Goal: Complete application form: Complete application form

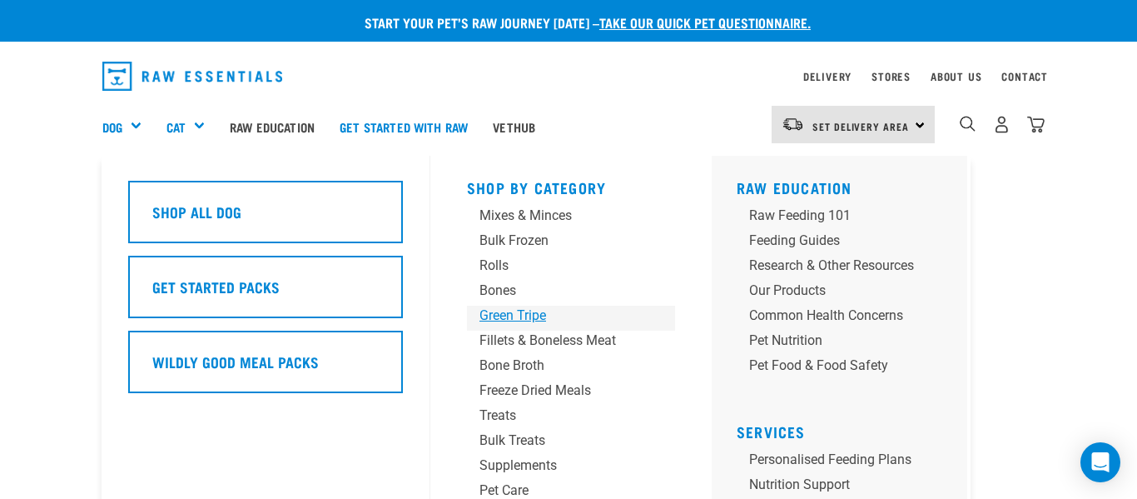
click at [507, 318] on div "Green Tripe" at bounding box center [557, 315] width 156 height 20
click at [504, 320] on div "Green Tripe" at bounding box center [557, 315] width 156 height 20
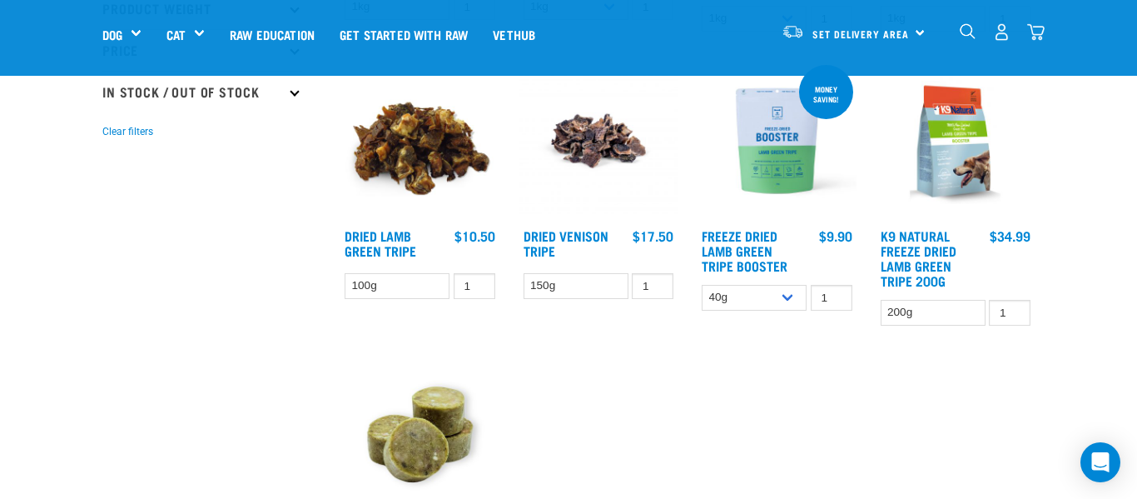
scroll to position [464, 0]
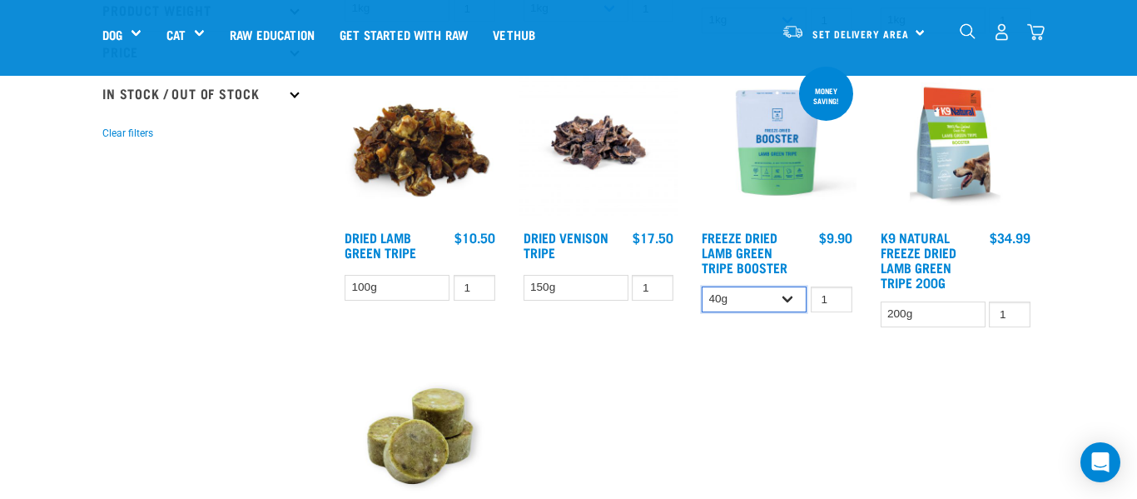
click at [796, 299] on select "40g 200g" at bounding box center [754, 299] width 105 height 26
select select "348055"
click at [702, 286] on select "40g 200g" at bounding box center [754, 299] width 105 height 26
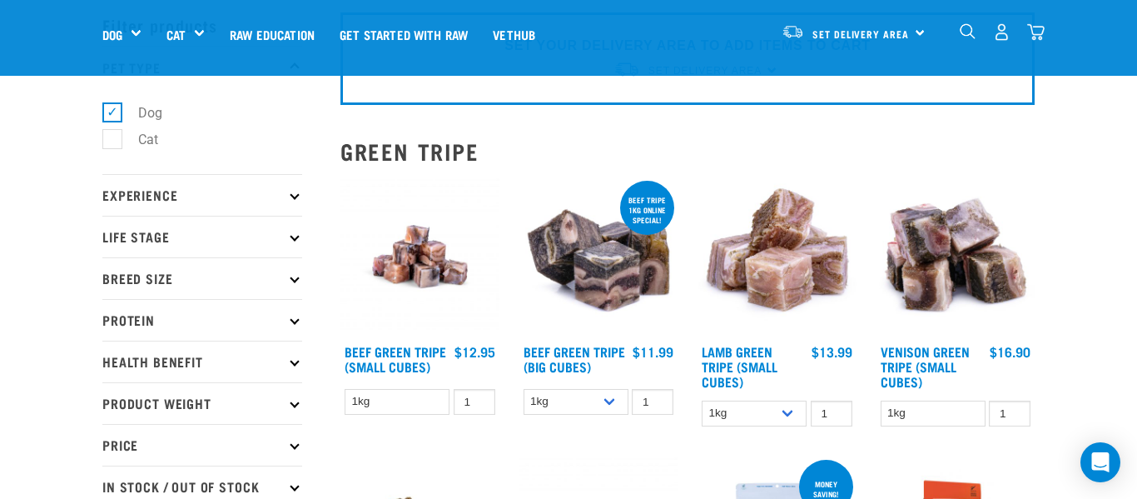
scroll to position [75, 0]
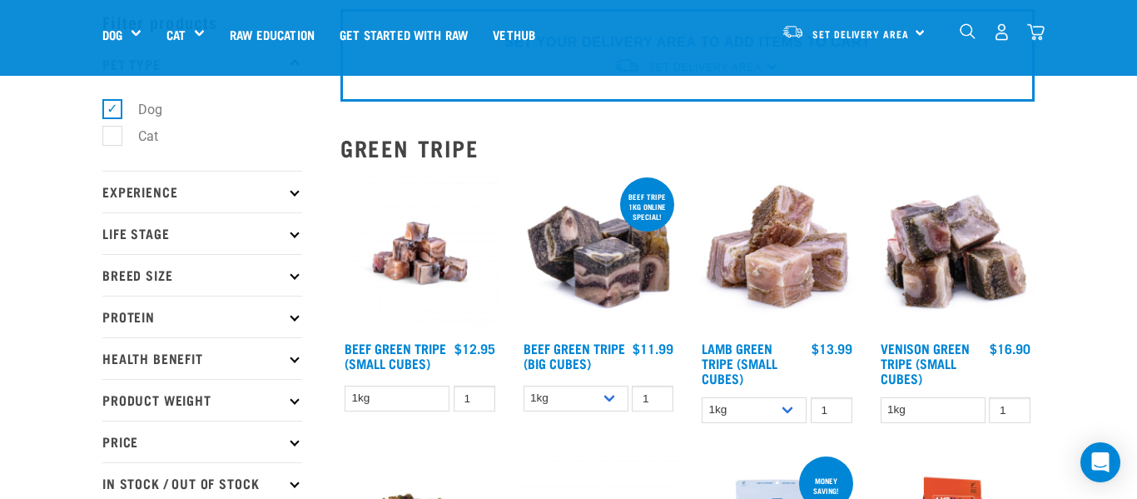
click at [293, 324] on p "Protein" at bounding box center [202, 316] width 200 height 42
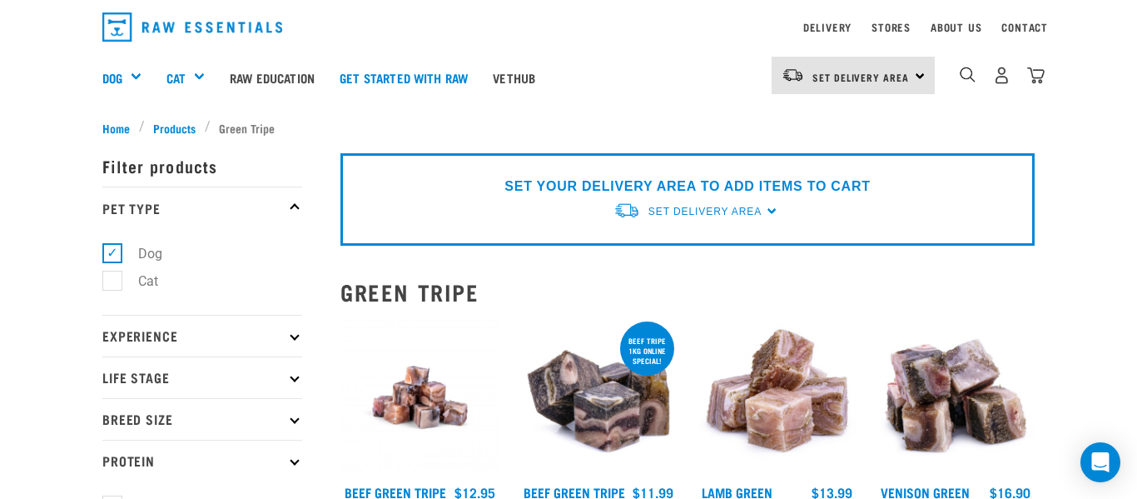
scroll to position [0, 0]
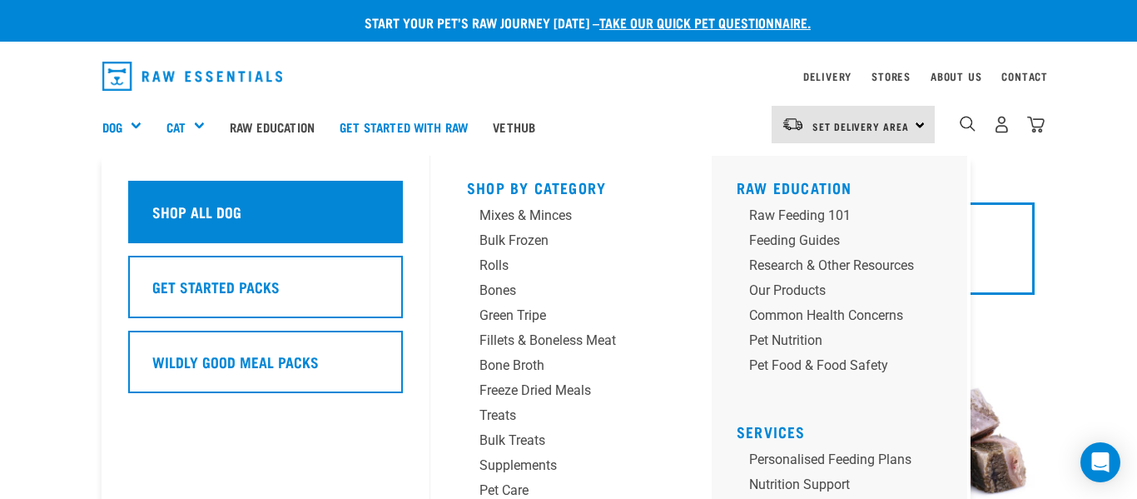
click at [231, 216] on h5 "Shop All Dog" at bounding box center [196, 212] width 89 height 22
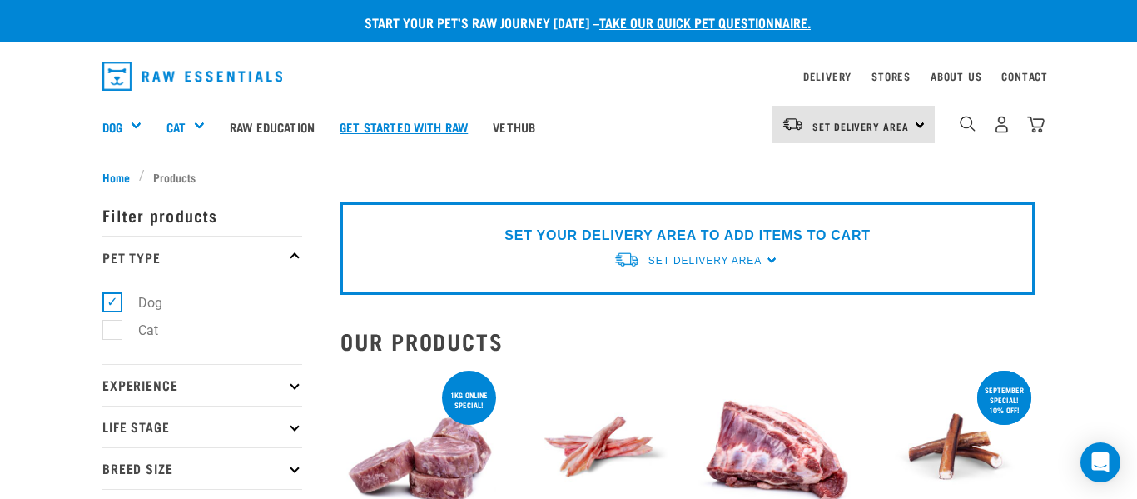
click at [394, 123] on link "Get started with Raw" at bounding box center [403, 126] width 153 height 67
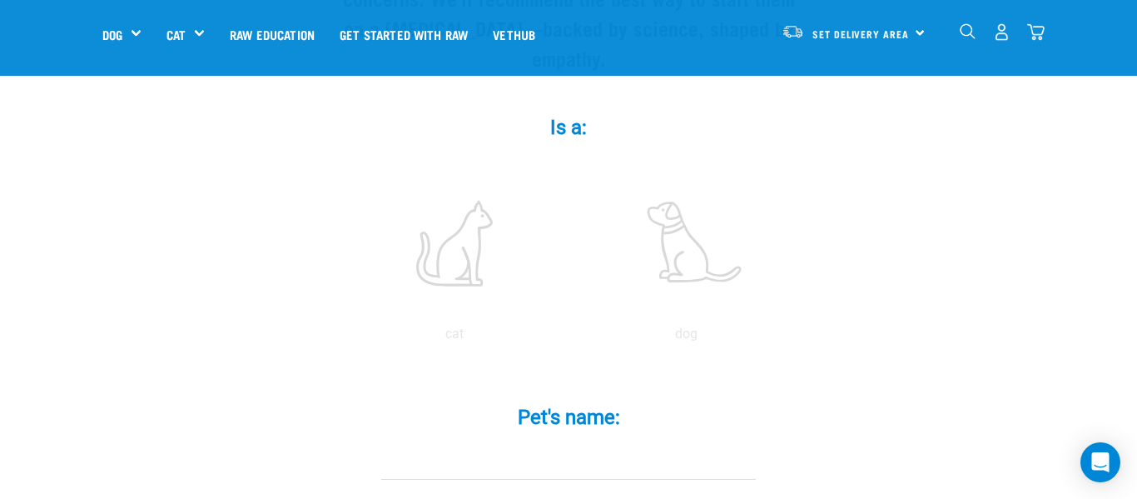
scroll to position [310, 0]
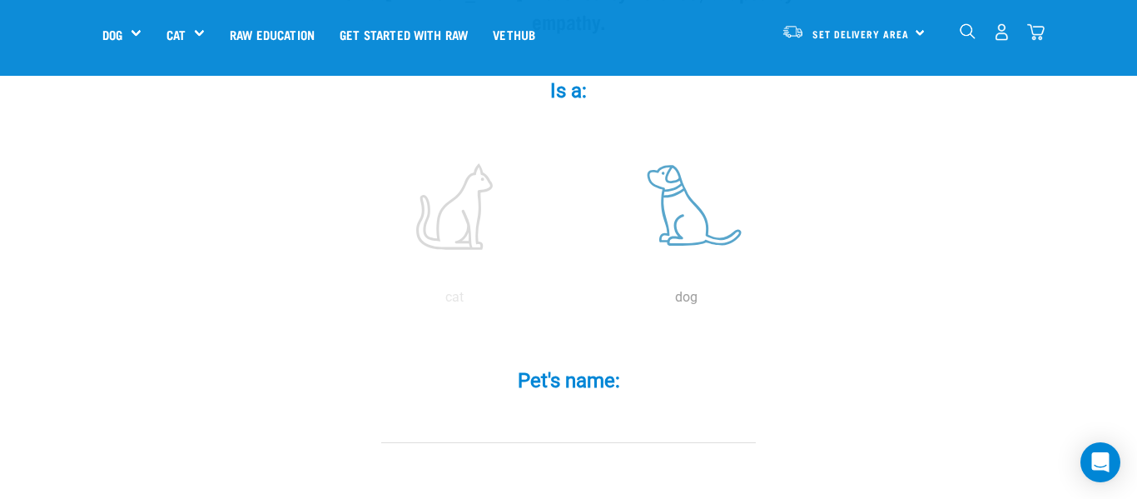
click at [690, 214] on label at bounding box center [685, 206] width 225 height 141
click at [570, 301] on input "radio" at bounding box center [570, 301] width 0 height 0
click at [609, 372] on div "Pet's name: *" at bounding box center [568, 393] width 499 height 97
click at [547, 405] on input "Pet's name: *" at bounding box center [568, 423] width 375 height 37
type input "D"
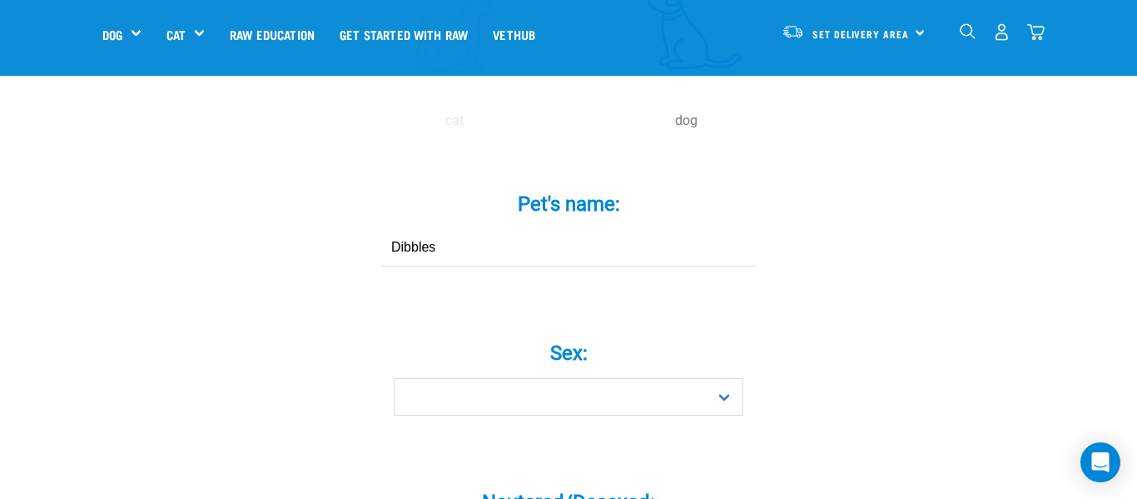
scroll to position [492, 0]
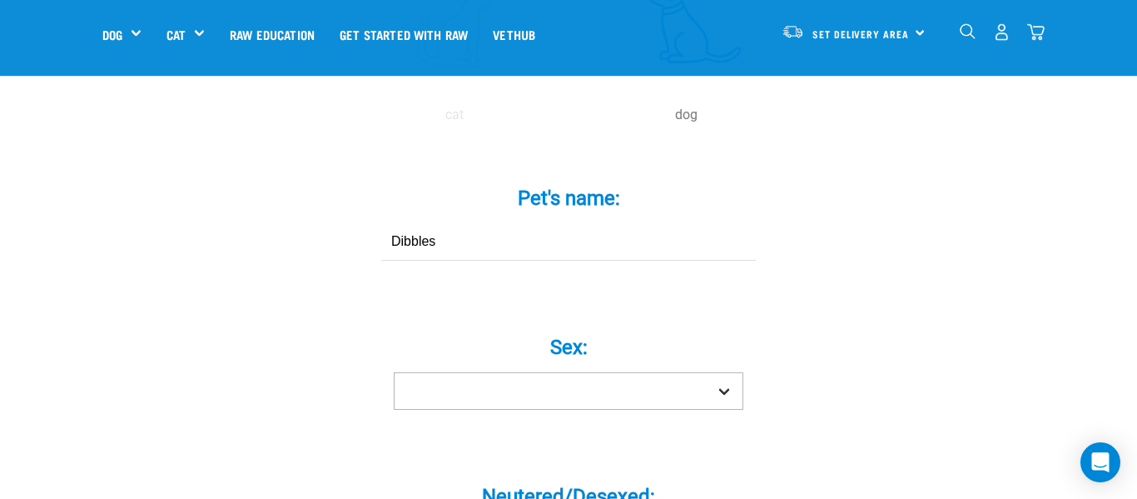
type input "Dibbles"
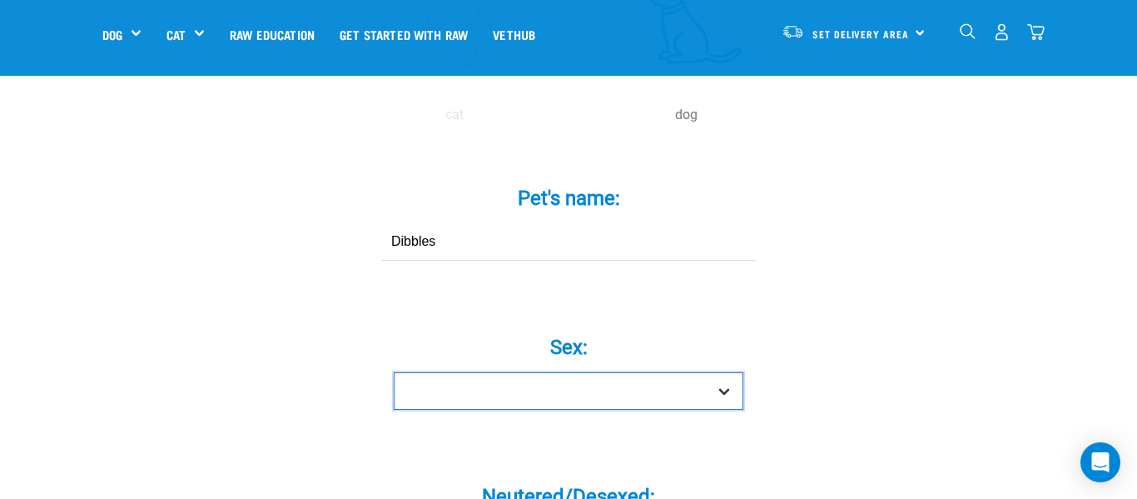
click at [695, 373] on select "Boy Girl" at bounding box center [569, 390] width 350 height 37
select select "boy"
click at [394, 372] on select "Boy Girl" at bounding box center [569, 390] width 350 height 37
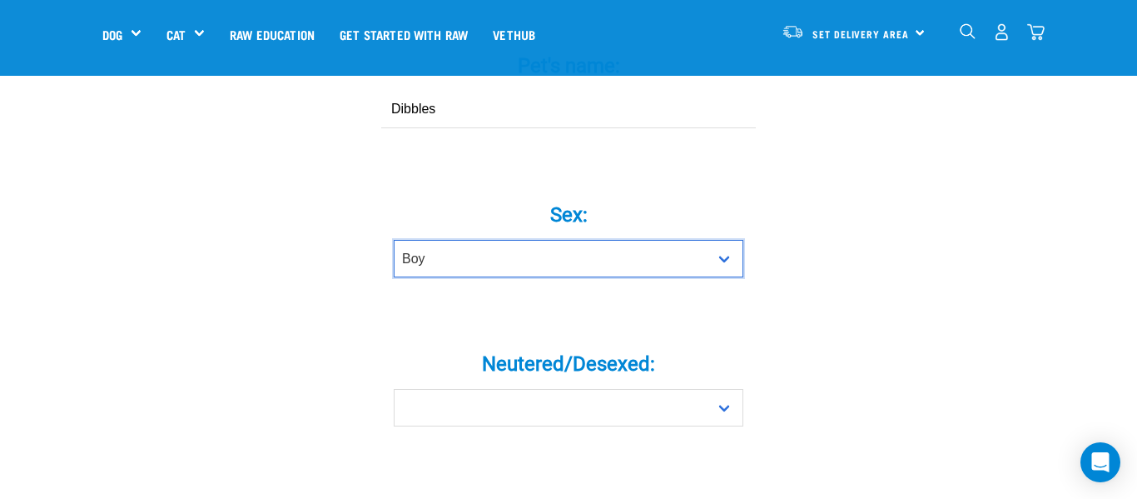
scroll to position [625, 0]
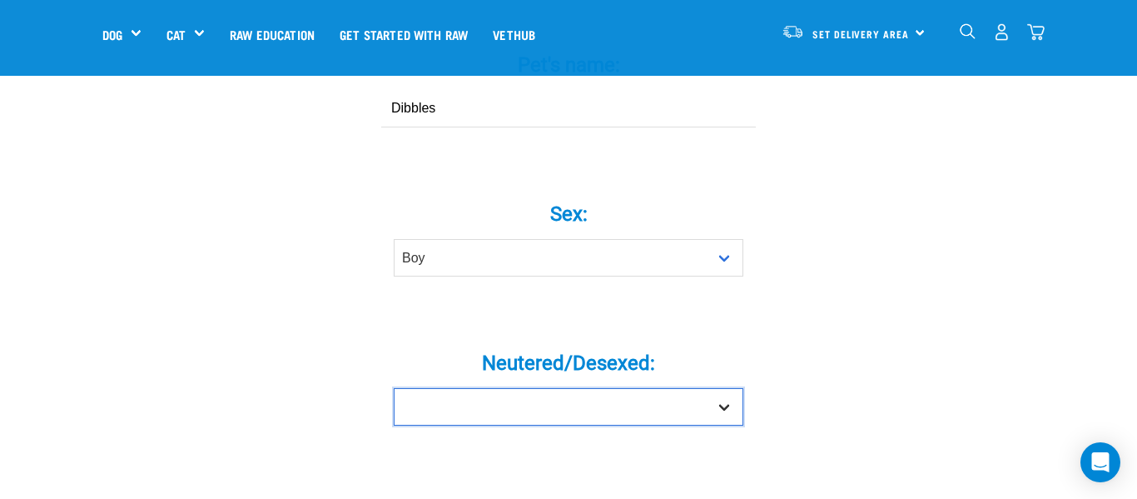
click at [724, 388] on select "Yes No" at bounding box center [569, 406] width 350 height 37
select select "no"
click at [394, 388] on select "Yes No" at bounding box center [569, 406] width 350 height 37
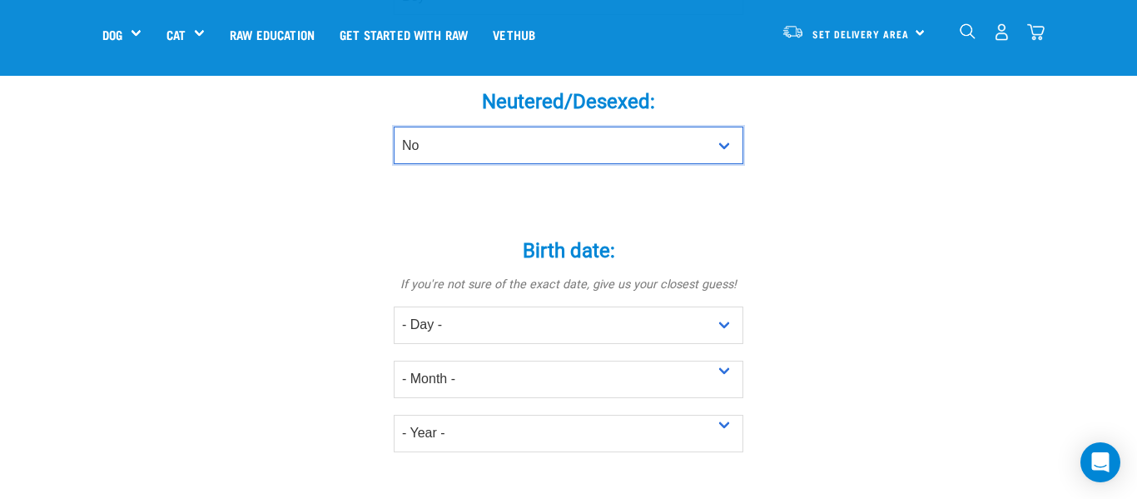
scroll to position [904, 0]
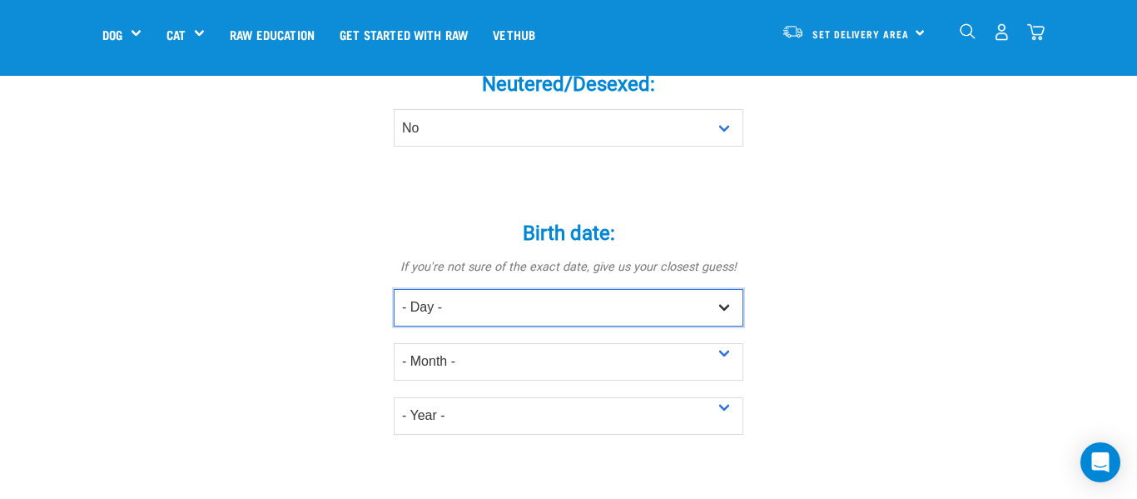
click at [725, 289] on select "- Day - 1 2 3 4 5 6 7 8 9 10 11 12 13 14 15 16 17 18 19 20 21 22 23 24 25 26 27" at bounding box center [569, 307] width 350 height 37
select select "16"
click at [394, 289] on select "- Day - 1 2 3 4 5 6 7 8 9 10 11 12 13 14 15 16 17 18 19 20 21 22 23 24 25 26 27" at bounding box center [569, 307] width 350 height 37
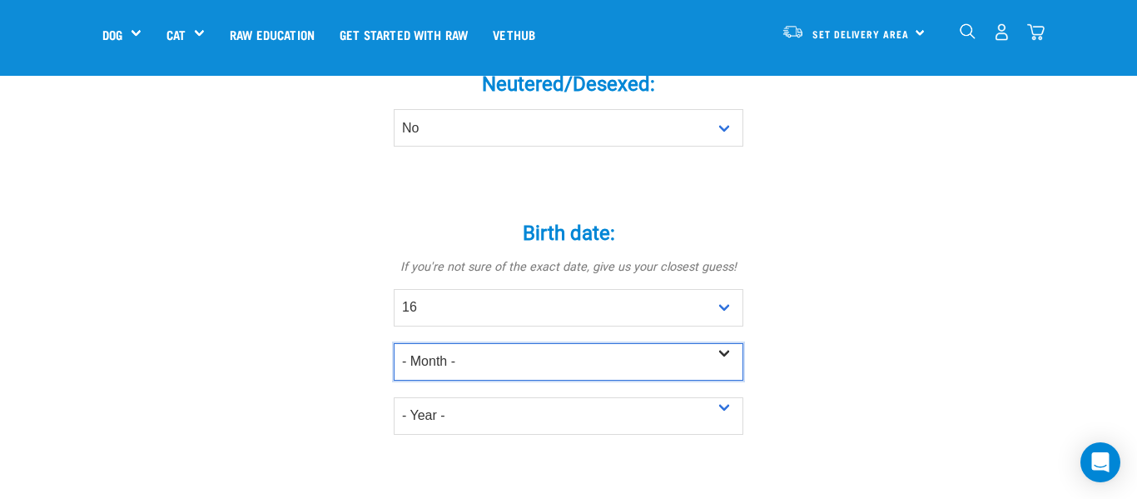
click at [474, 343] on select "- Month - January February March April May June July August September October N…" at bounding box center [569, 361] width 350 height 37
select select "July"
click at [394, 343] on select "- Month - January February March April May June July August September October N…" at bounding box center [569, 361] width 350 height 37
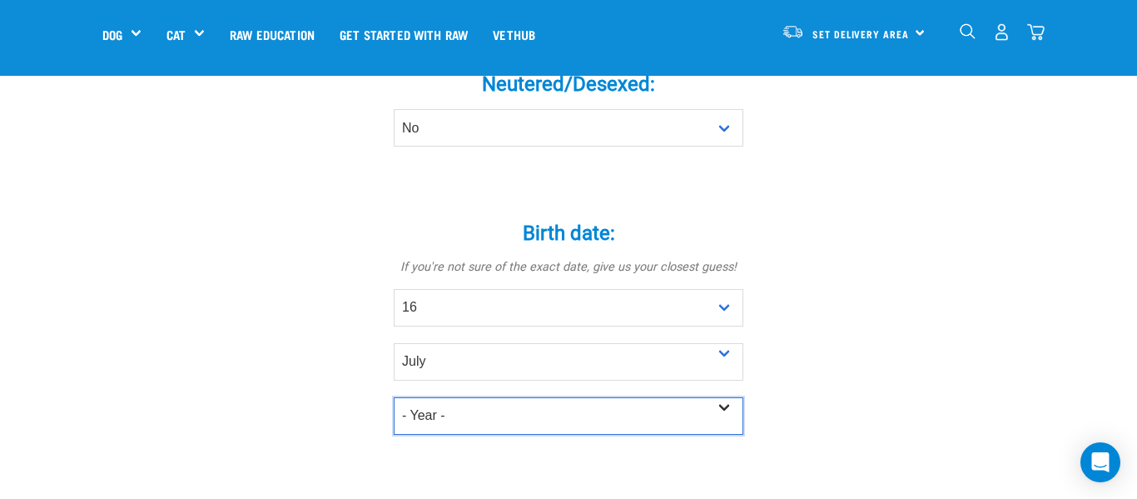
click at [474, 397] on select "- Year - 2025 2024 2023 2022 2021 2020 2019 2018 2017 2016 2015 2014 2013 2012" at bounding box center [569, 415] width 350 height 37
select select "2018"
click at [394, 397] on select "- Year - 2025 2024 2023 2022 2021 2020 2019 2018 2017 2016 2015 2014 2013 2012" at bounding box center [569, 415] width 350 height 37
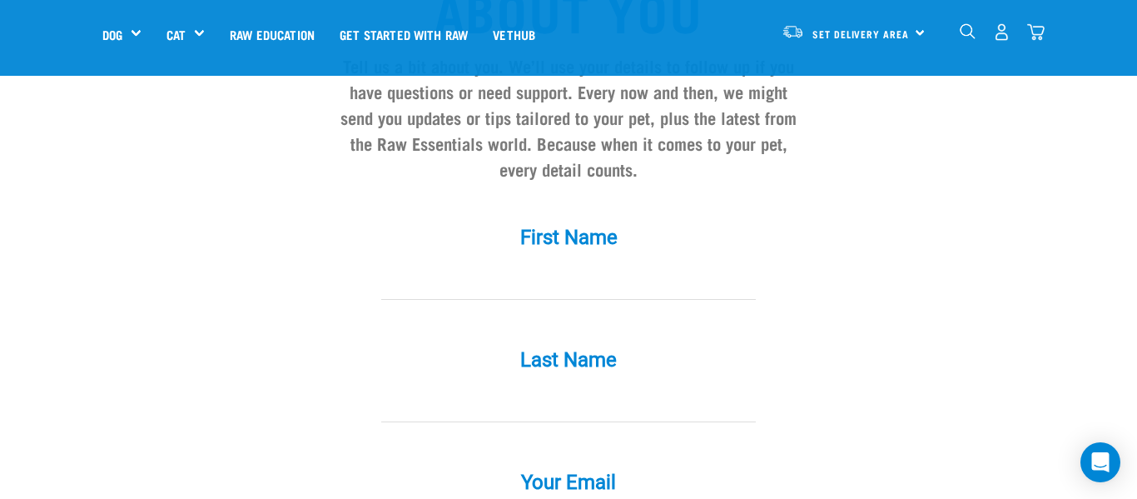
scroll to position [1494, 0]
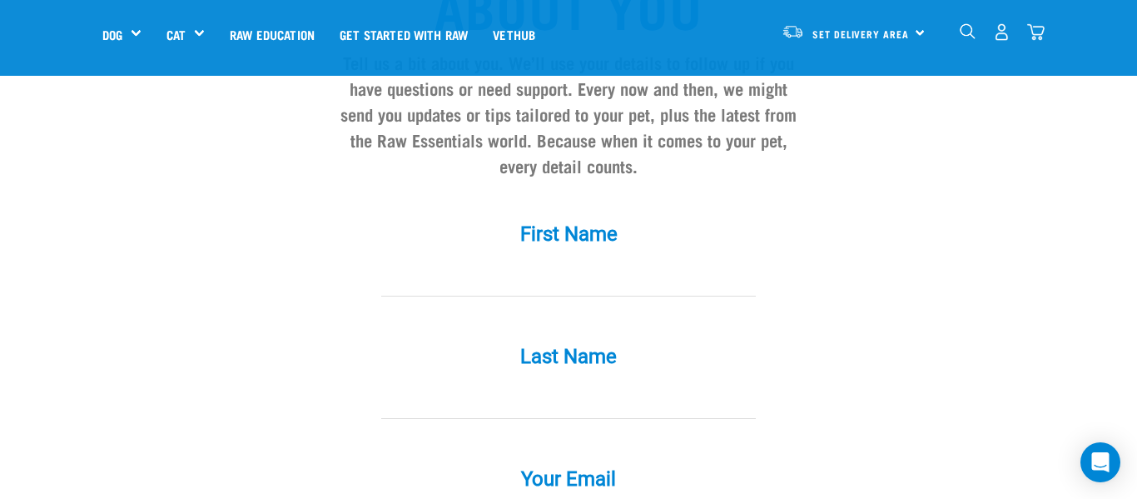
click at [514, 260] on input "First Name *" at bounding box center [568, 277] width 375 height 37
type input "syd"
click at [493, 381] on input "Last Name *" at bounding box center [568, 399] width 375 height 37
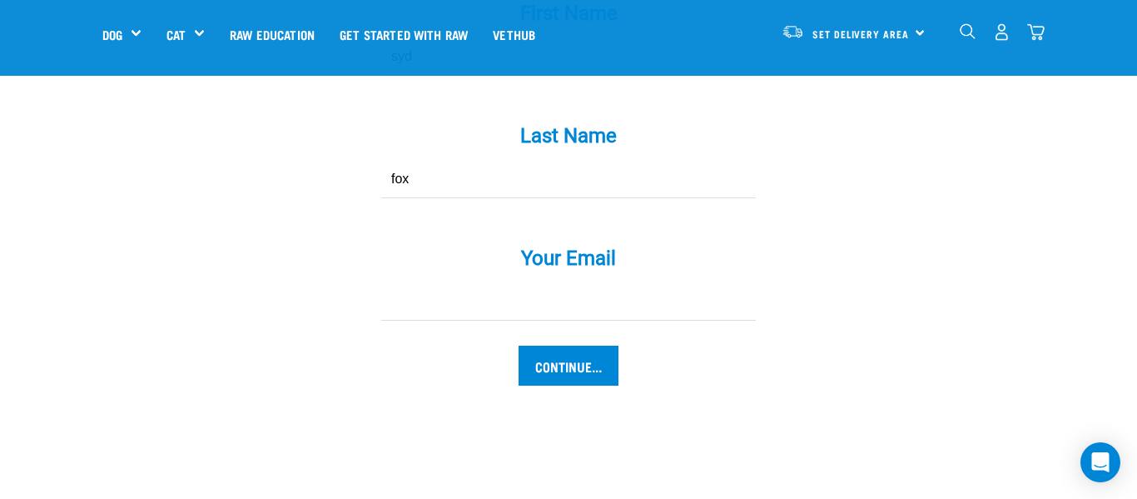
scroll to position [1725, 0]
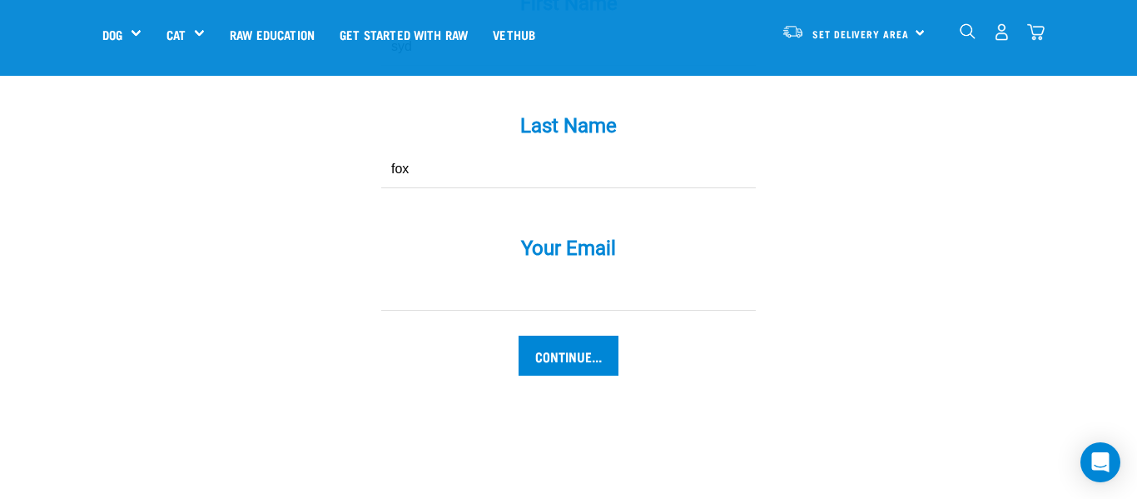
type input "fox"
click at [492, 273] on input "Your Email *" at bounding box center [568, 291] width 375 height 37
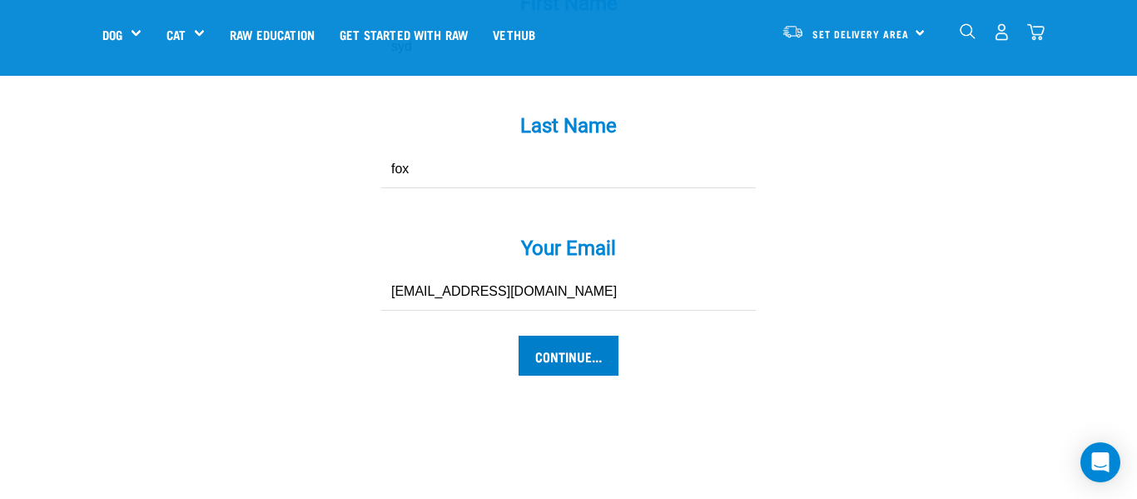
type input "[EMAIL_ADDRESS][DOMAIN_NAME]"
click at [541, 335] on input "Continue..." at bounding box center [569, 355] width 100 height 40
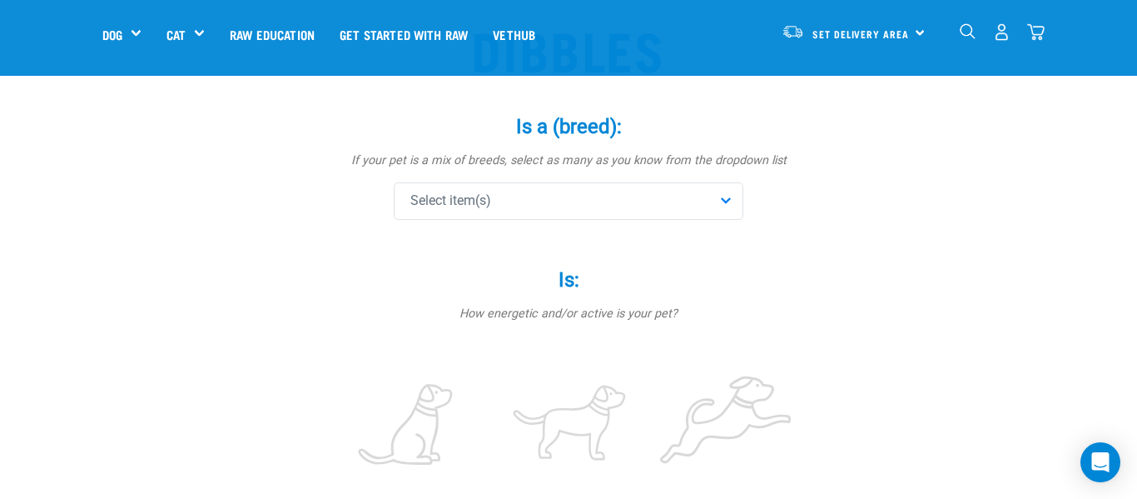
scroll to position [147, 0]
click at [722, 203] on div "Select item(s)" at bounding box center [569, 202] width 350 height 37
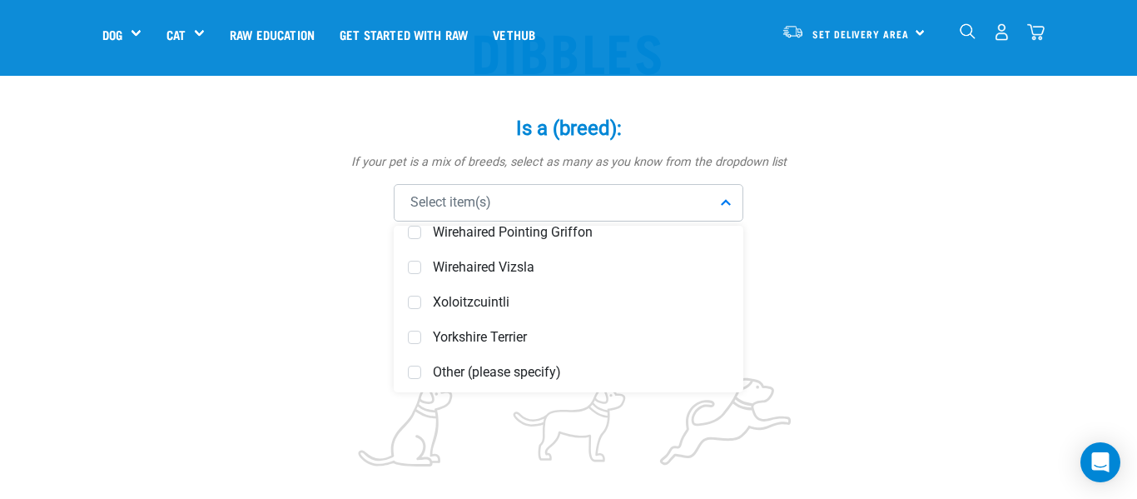
scroll to position [7011, 0]
click at [449, 368] on span "Other (please specify)" at bounding box center [581, 370] width 296 height 17
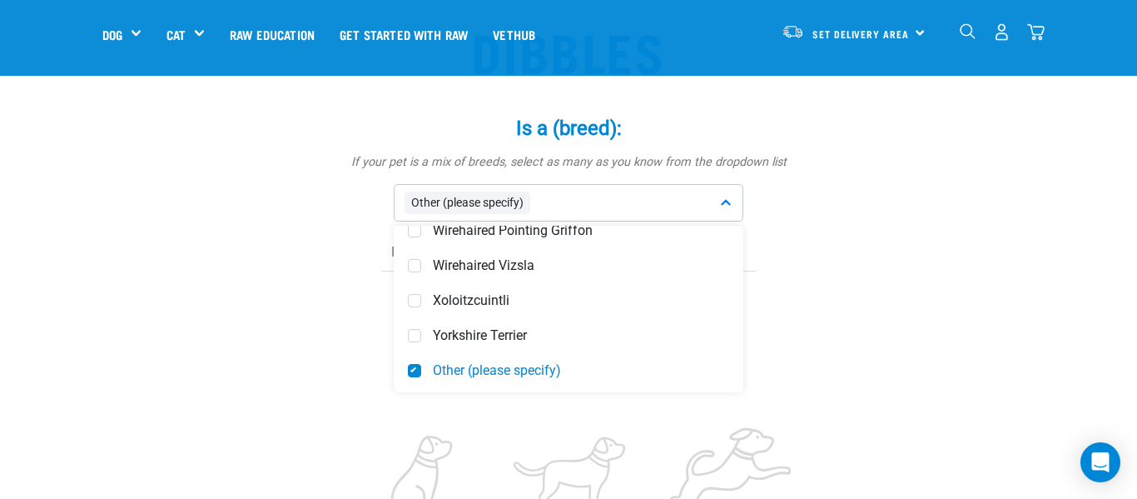
click at [531, 203] on div "Other (please specify)" at bounding box center [569, 202] width 350 height 37
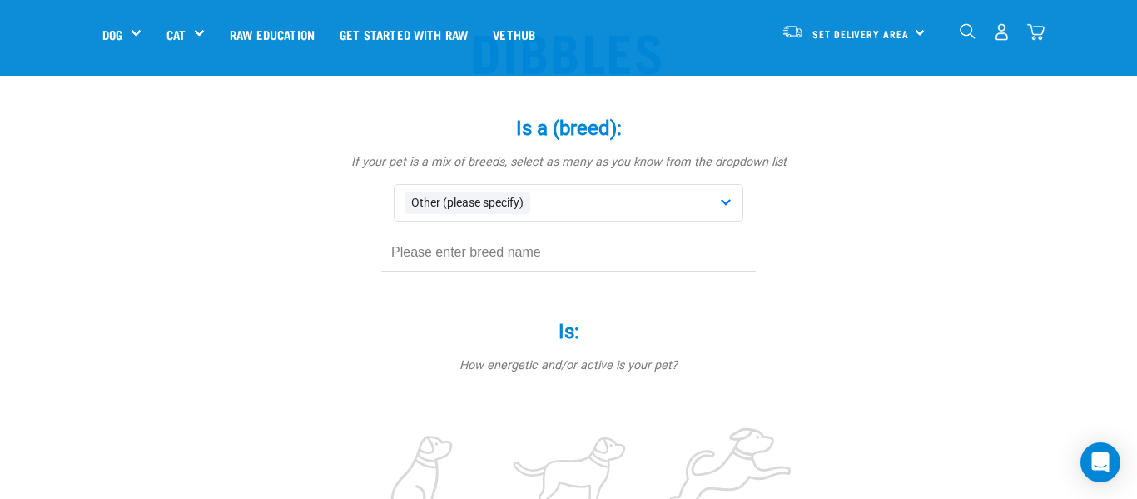
click at [478, 258] on input "text" at bounding box center [568, 252] width 375 height 37
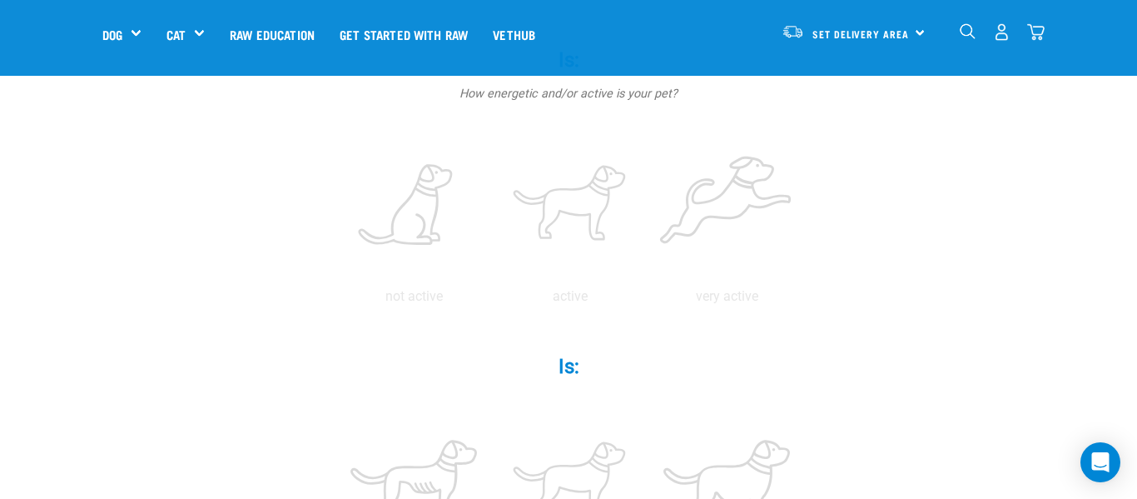
scroll to position [424, 0]
type input "mixed - heading /lurcher/collie"
click at [593, 221] on label at bounding box center [570, 200] width 150 height 141
click at [492, 295] on input "radio" at bounding box center [492, 295] width 0 height 0
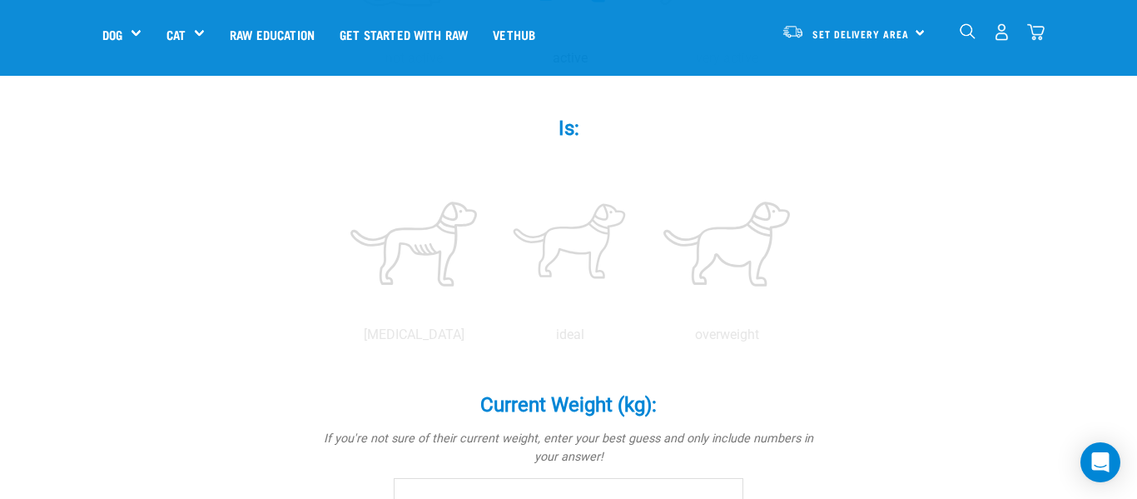
scroll to position [659, 0]
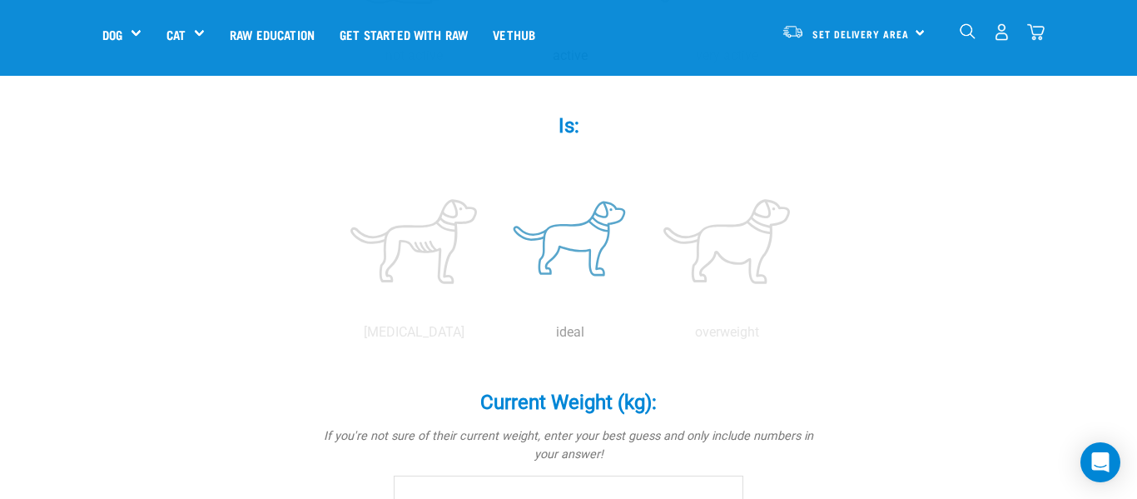
click at [546, 261] on label at bounding box center [570, 241] width 150 height 141
click at [492, 336] on input "radio" at bounding box center [492, 336] width 0 height 0
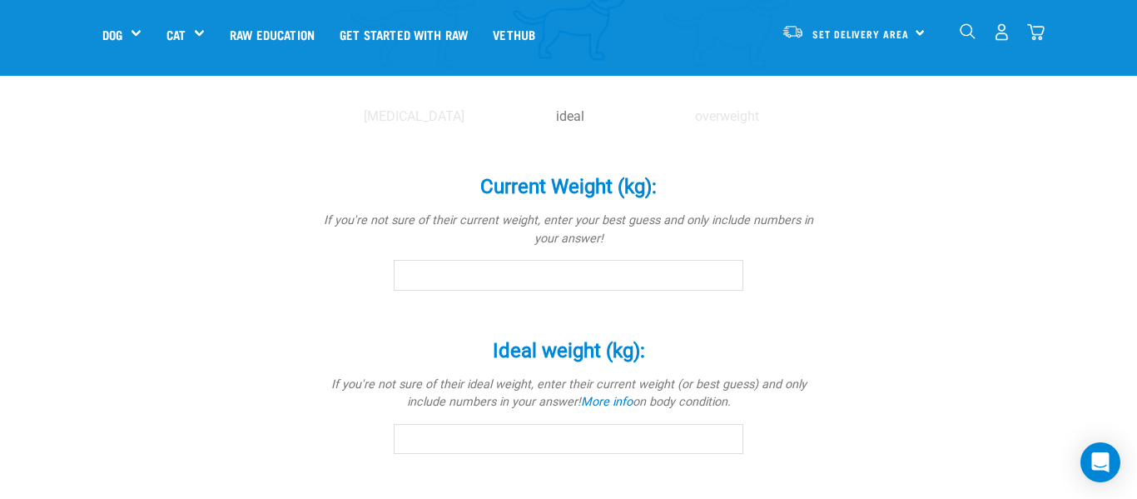
scroll to position [873, 0]
click at [540, 266] on input "Current Weight (kg): *" at bounding box center [569, 276] width 350 height 30
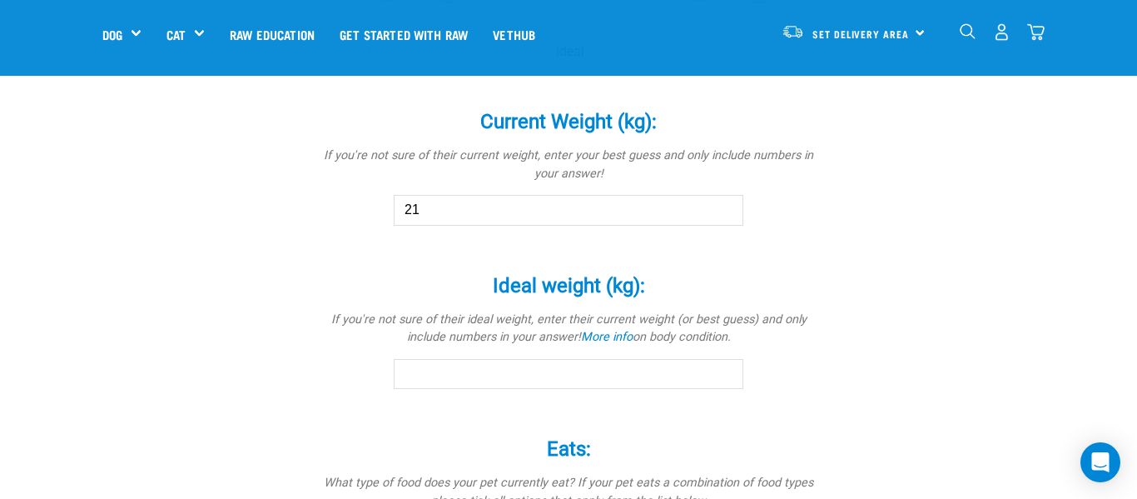
scroll to position [941, 0]
type input "21"
click at [537, 371] on input "Ideal weight (kg): *" at bounding box center [569, 372] width 350 height 30
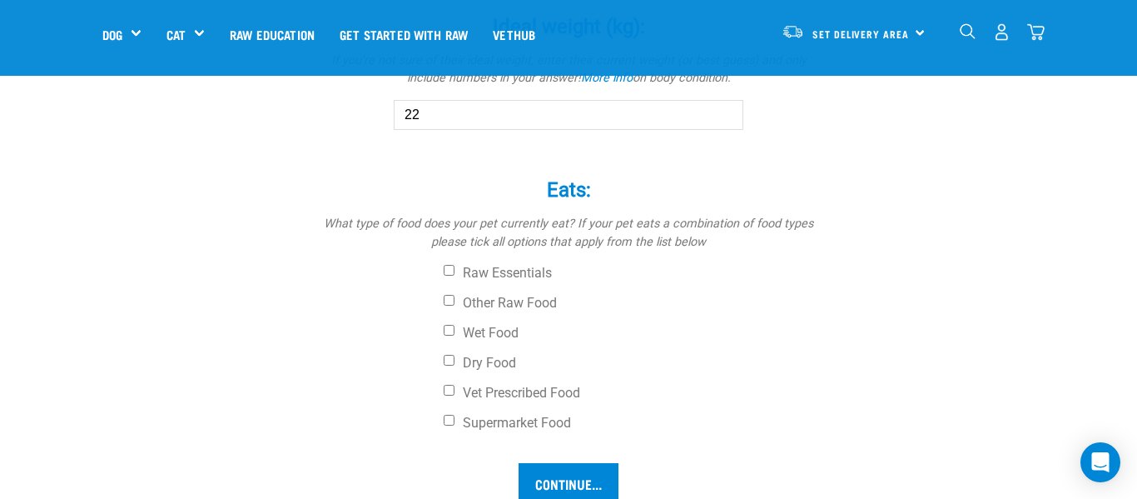
scroll to position [1203, 0]
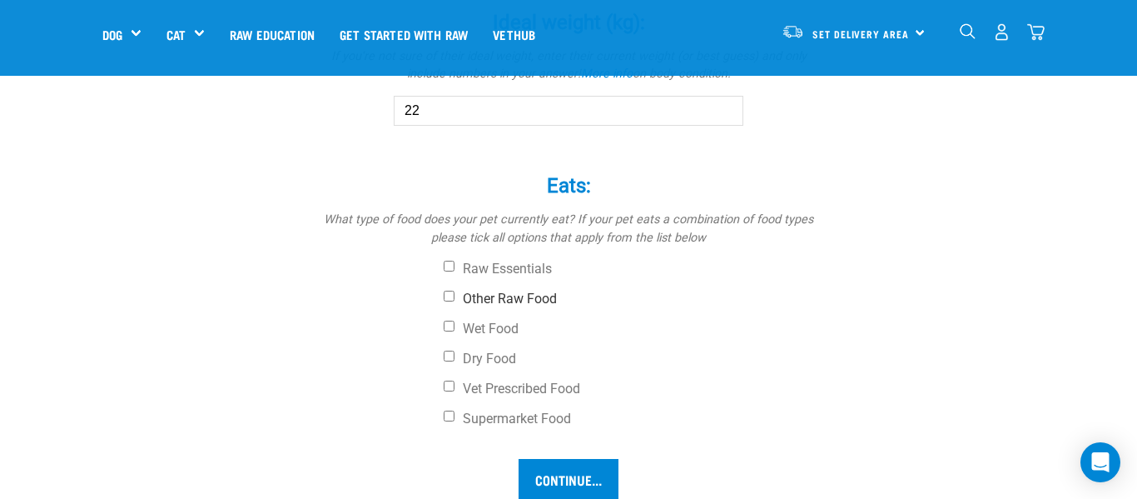
type input "22"
click at [453, 295] on input "Other Raw Food" at bounding box center [449, 295] width 11 height 11
click at [453, 294] on input "Other Raw Food" at bounding box center [449, 295] width 11 height 11
checkbox input "false"
click at [448, 323] on input "Wet Food" at bounding box center [449, 325] width 11 height 11
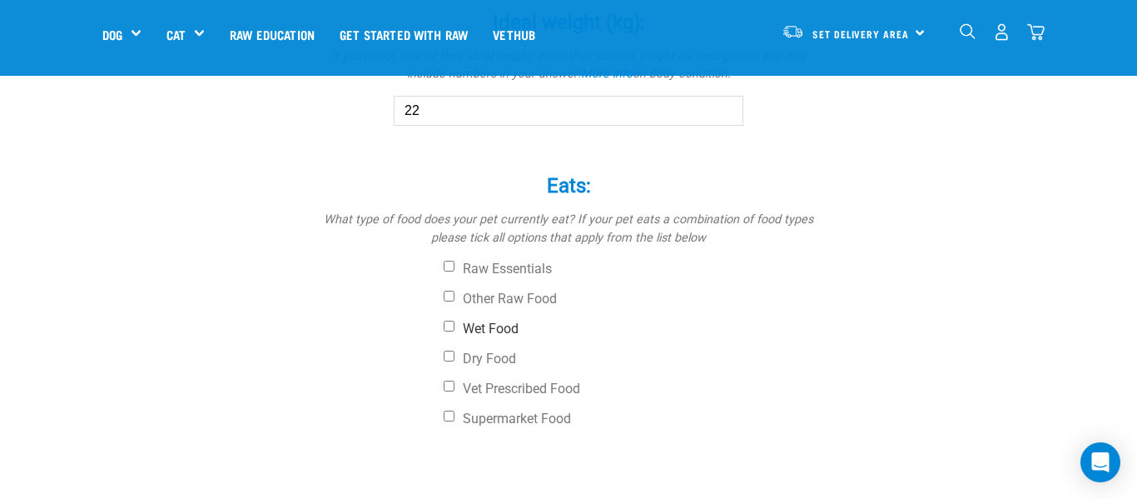
checkbox input "true"
click at [449, 362] on label "Dry Food" at bounding box center [631, 358] width 375 height 17
click at [449, 361] on input "Dry Food" at bounding box center [449, 355] width 11 height 11
checkbox input "true"
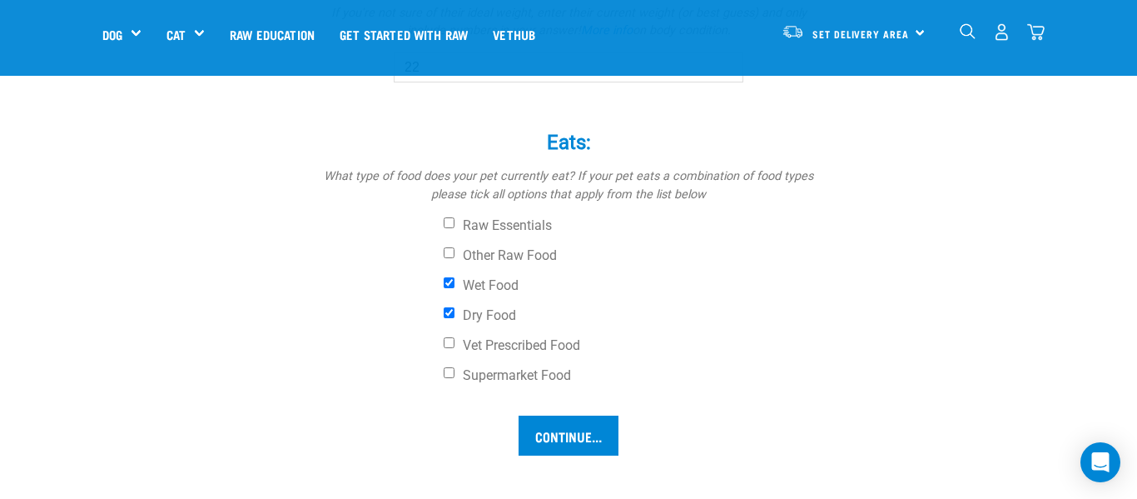
scroll to position [1248, 0]
click at [580, 436] on input "Continue..." at bounding box center [569, 434] width 100 height 40
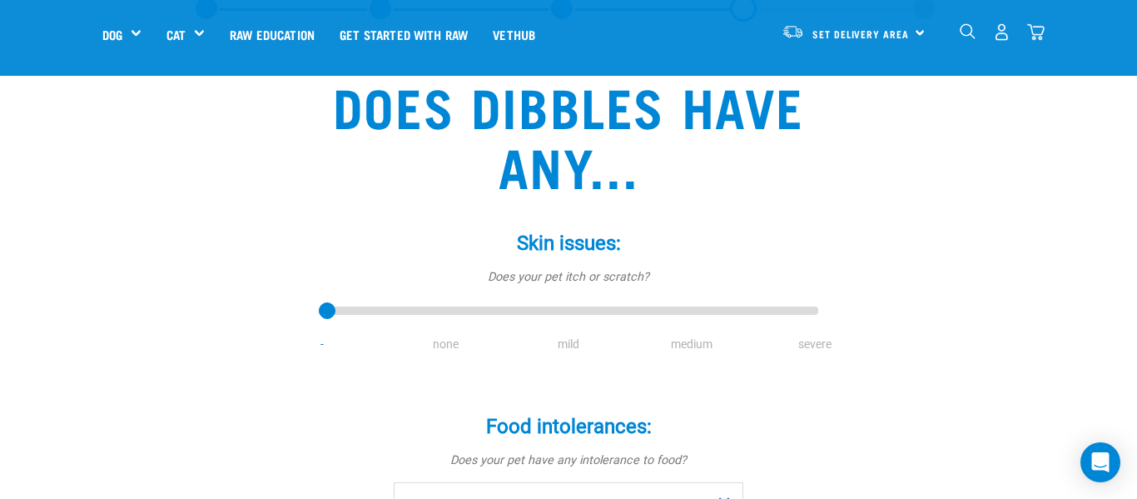
scroll to position [108, 0]
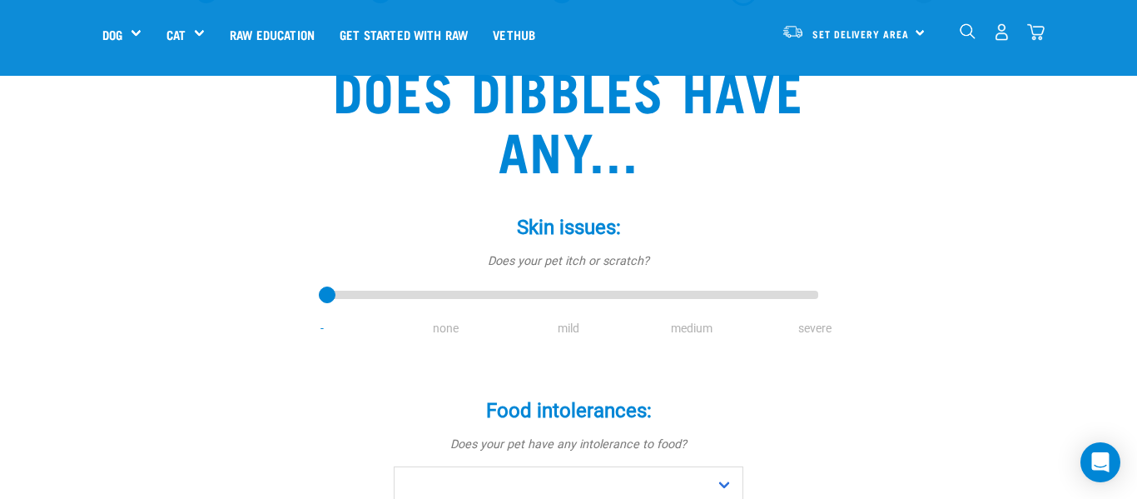
click at [446, 330] on li "none" at bounding box center [445, 328] width 123 height 17
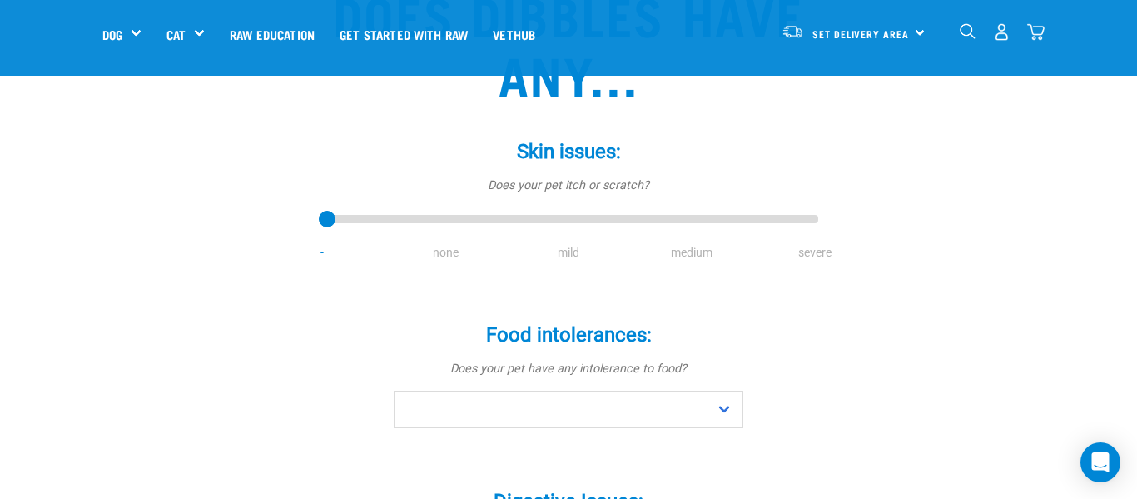
scroll to position [197, 0]
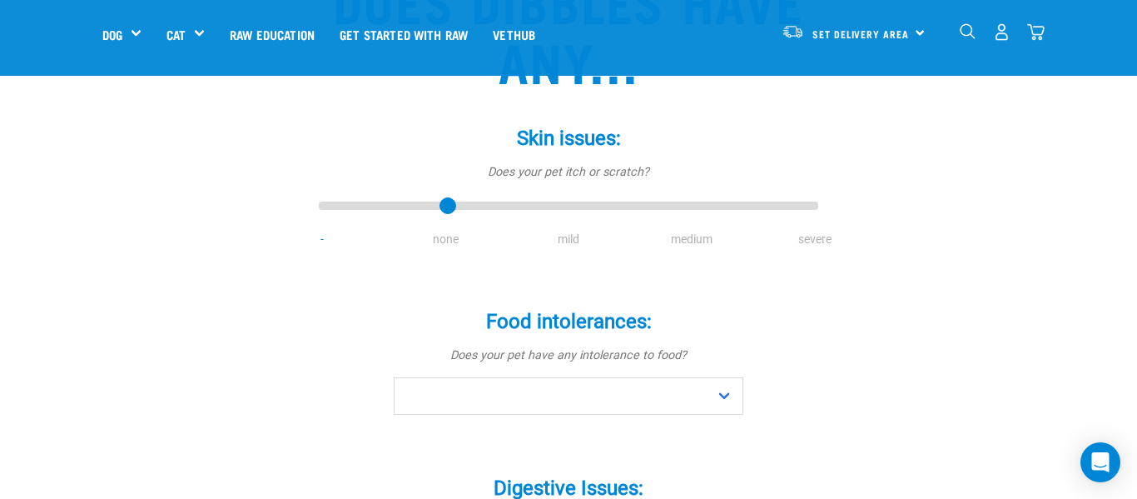
drag, startPoint x: 327, startPoint y: 205, endPoint x: 435, endPoint y: 207, distance: 108.2
type input "1"
click at [435, 207] on input "range" at bounding box center [568, 206] width 499 height 23
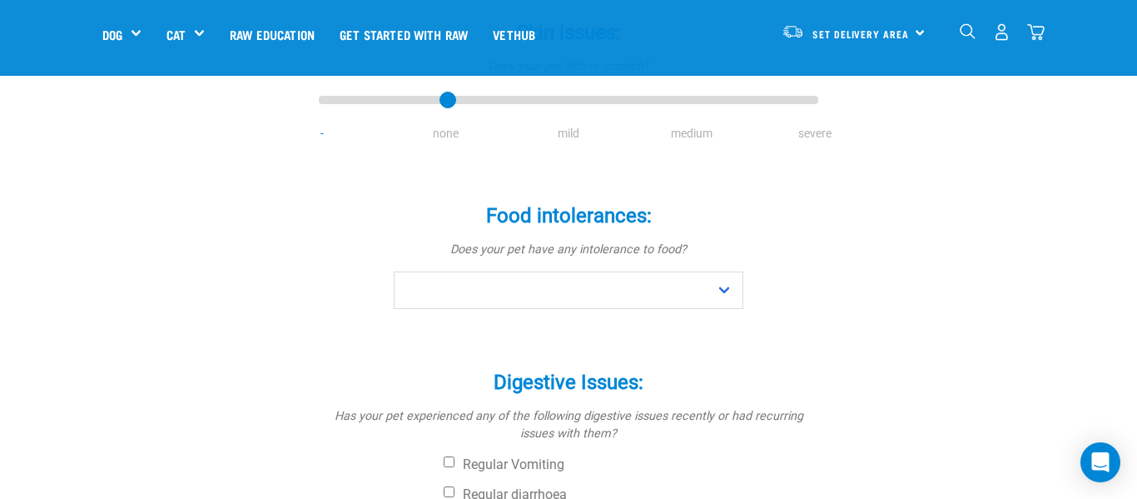
scroll to position [305, 0]
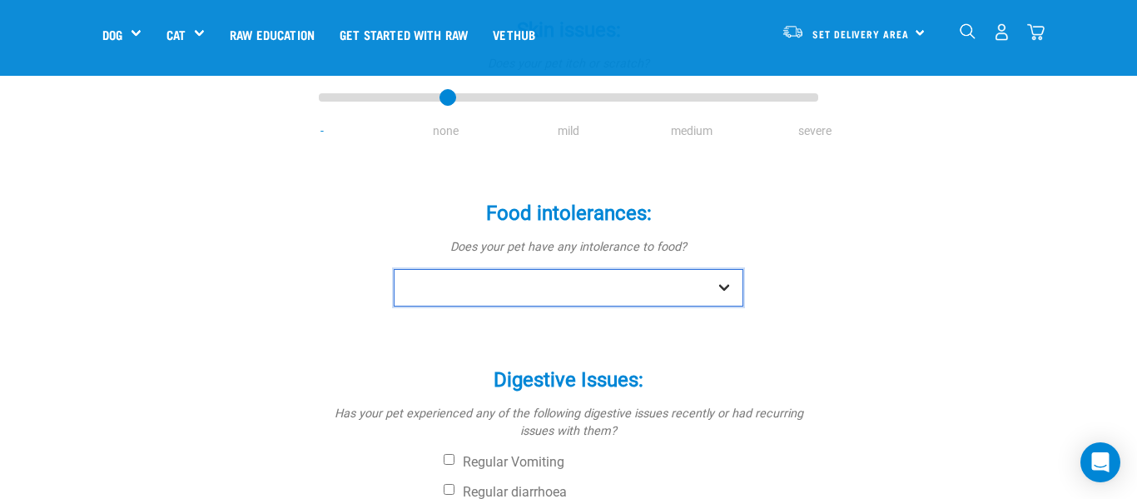
click at [727, 288] on select "No Yes" at bounding box center [569, 287] width 350 height 37
select select "no"
click at [394, 269] on select "No Yes" at bounding box center [569, 287] width 350 height 37
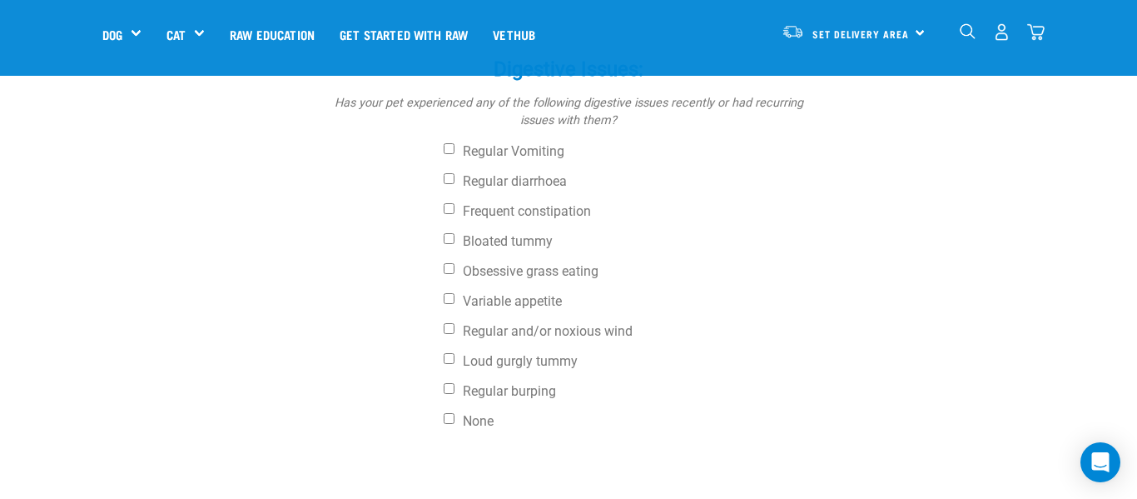
scroll to position [618, 0]
click at [446, 297] on input "Variable appetite" at bounding box center [449, 296] width 11 height 11
checkbox input "true"
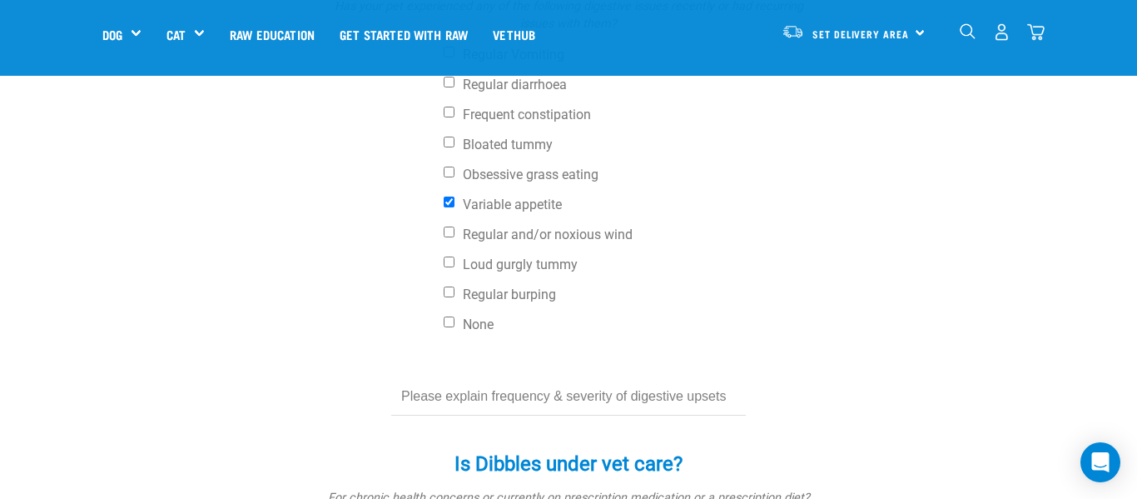
scroll to position [720, 0]
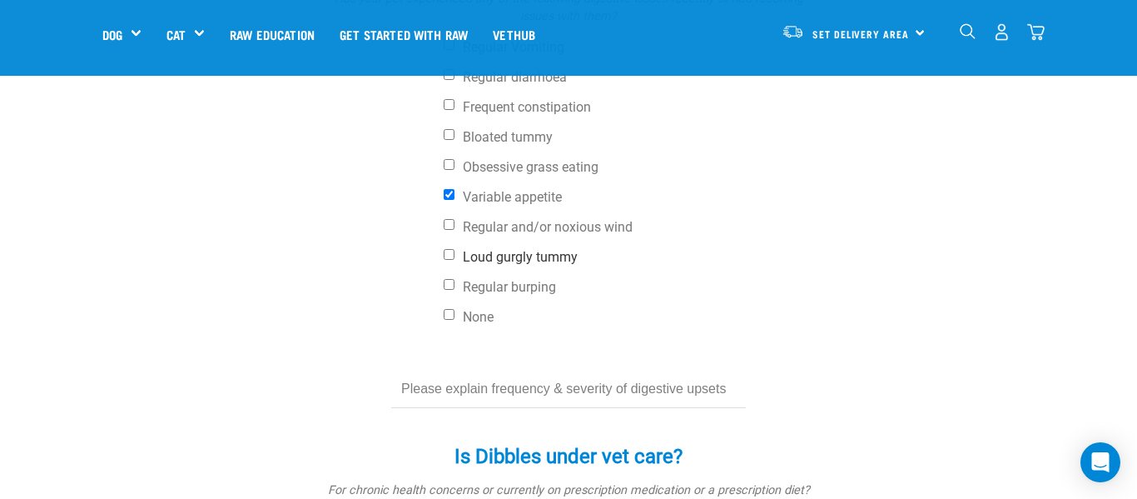
click at [449, 256] on input "Loud gurgly tummy" at bounding box center [449, 254] width 11 height 11
checkbox input "true"
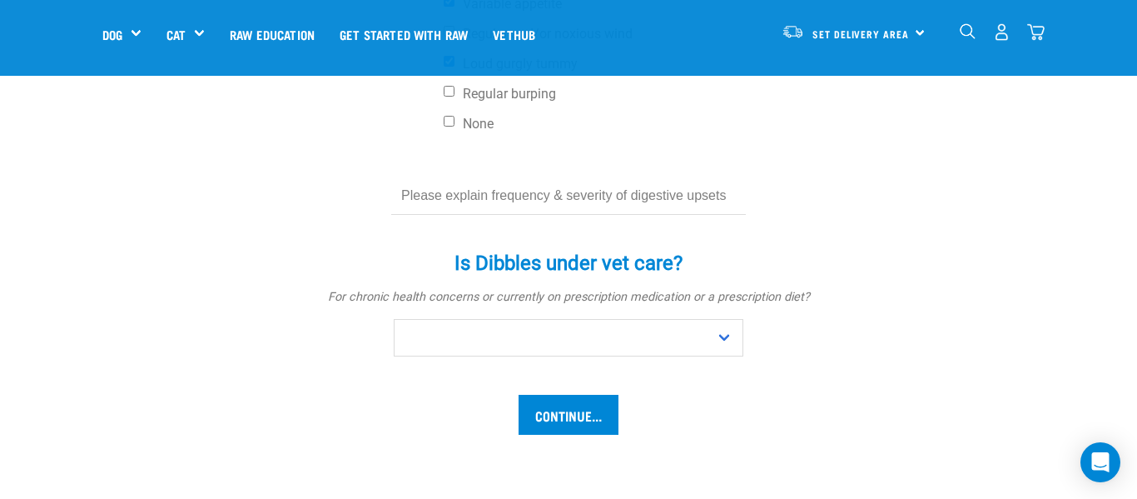
scroll to position [921, 0]
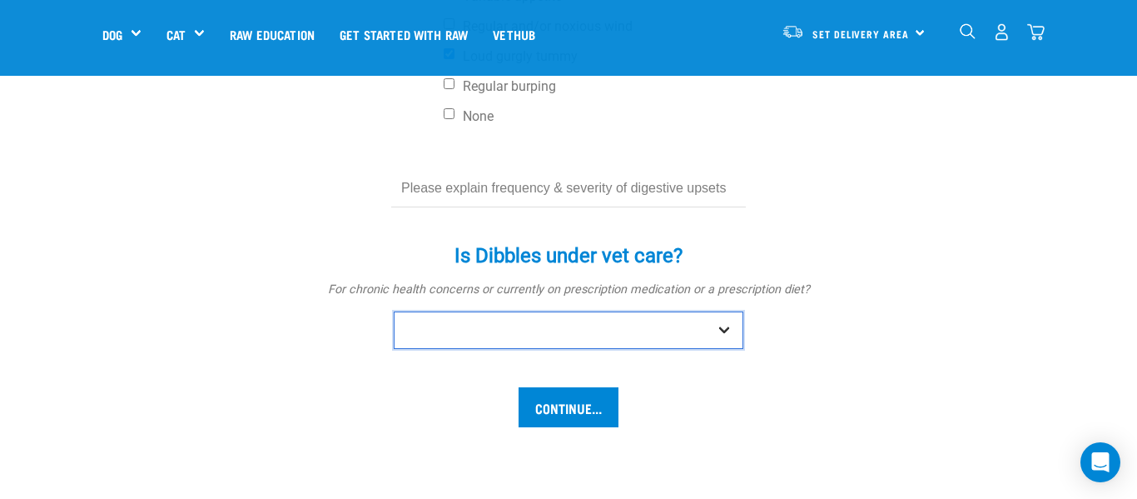
click at [729, 330] on select "No Yes" at bounding box center [569, 329] width 350 height 37
select select "yes"
click at [394, 311] on select "No Yes" at bounding box center [569, 329] width 350 height 37
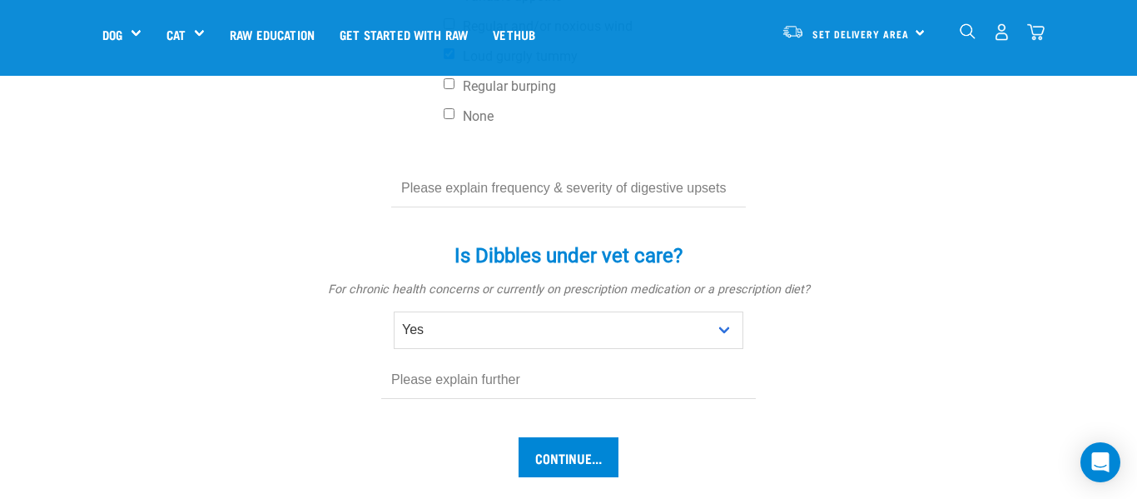
click at [517, 385] on input "text" at bounding box center [568, 379] width 375 height 37
type input "[MEDICAL_DATA]"
click at [566, 444] on input "Continue..." at bounding box center [569, 457] width 100 height 40
click at [563, 457] on input "Continue..." at bounding box center [569, 457] width 100 height 40
